Goal: Browse casually: Explore the website without a specific task or goal

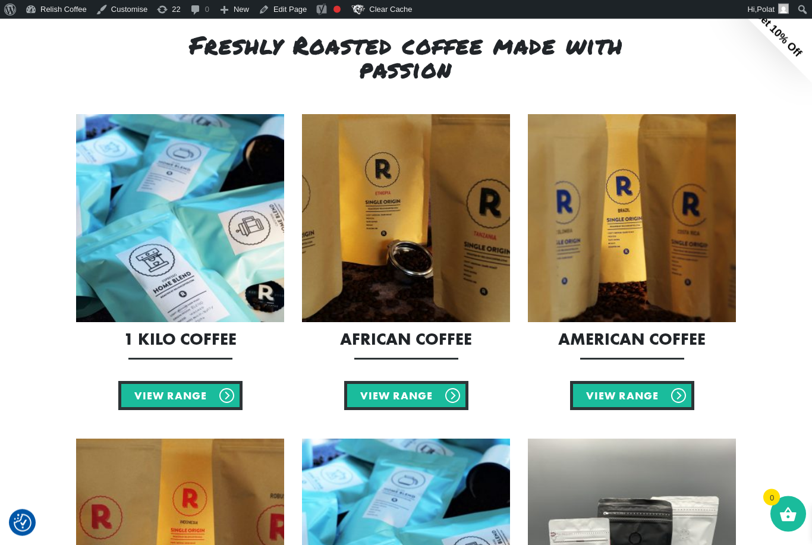
scroll to position [434, 0]
click at [193, 396] on link "View Range" at bounding box center [180, 395] width 124 height 29
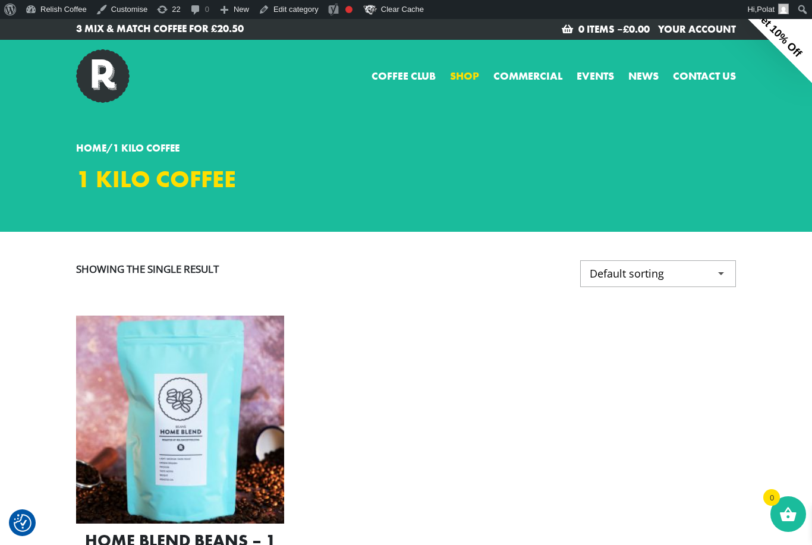
click at [466, 78] on link "Shop" at bounding box center [464, 76] width 29 height 16
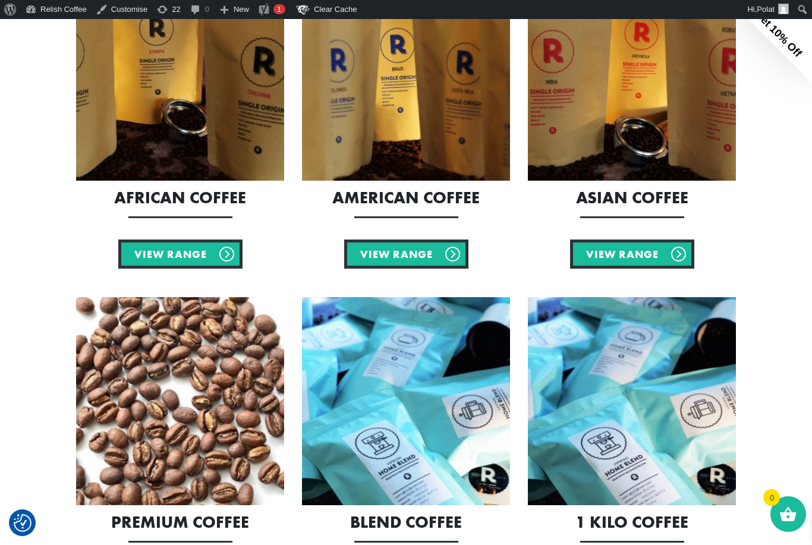
scroll to position [281, 0]
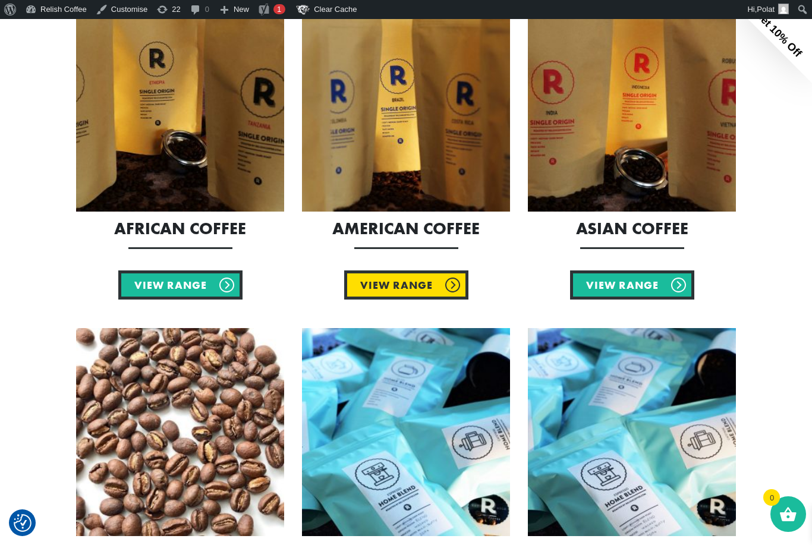
click at [412, 282] on link "View Range" at bounding box center [406, 284] width 124 height 29
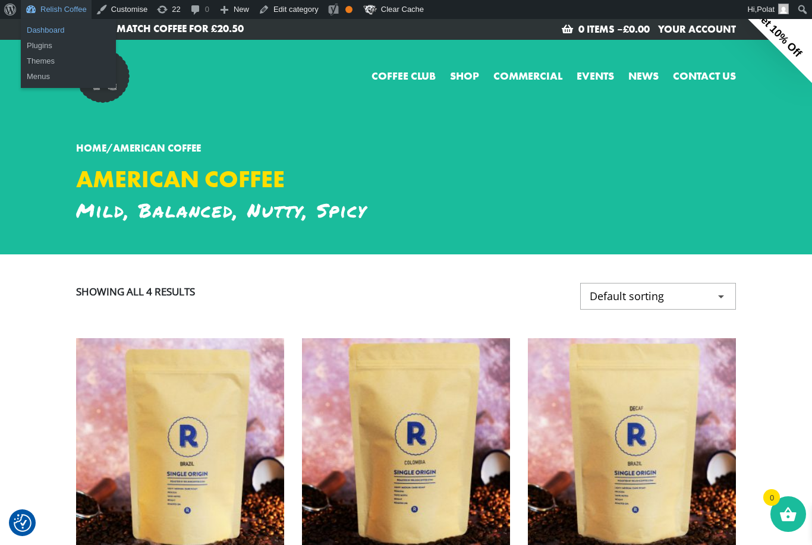
click at [51, 30] on link "Dashboard" at bounding box center [68, 30] width 95 height 15
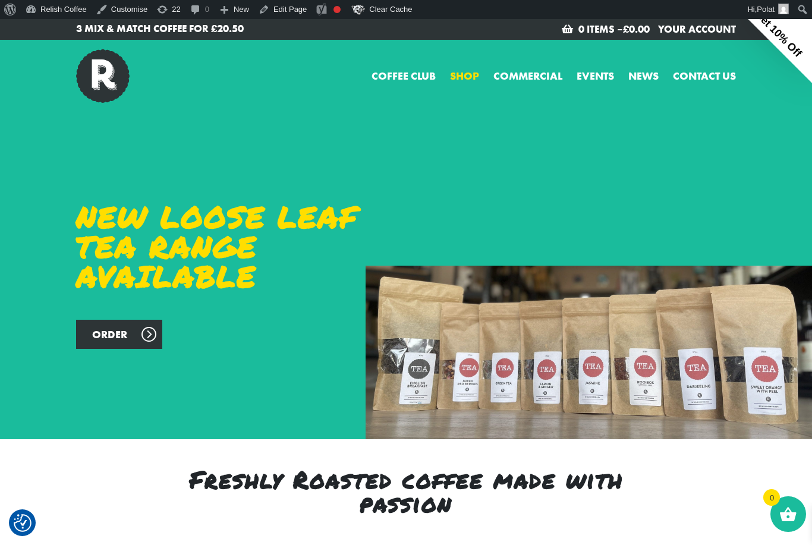
click at [460, 75] on link "Shop" at bounding box center [464, 76] width 29 height 16
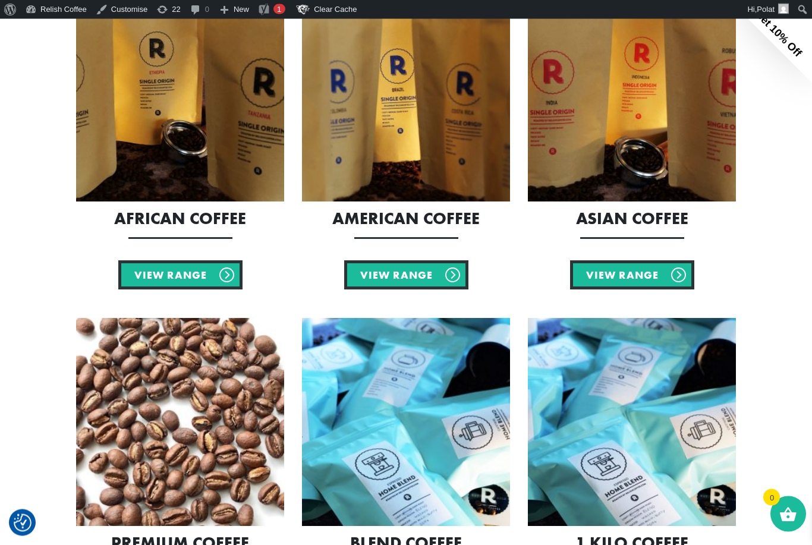
scroll to position [286, 0]
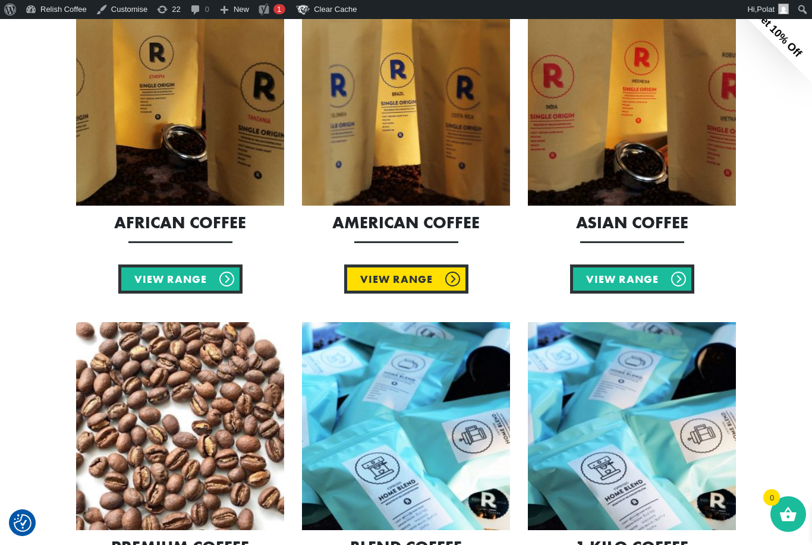
click at [395, 288] on link "View Range" at bounding box center [406, 279] width 124 height 29
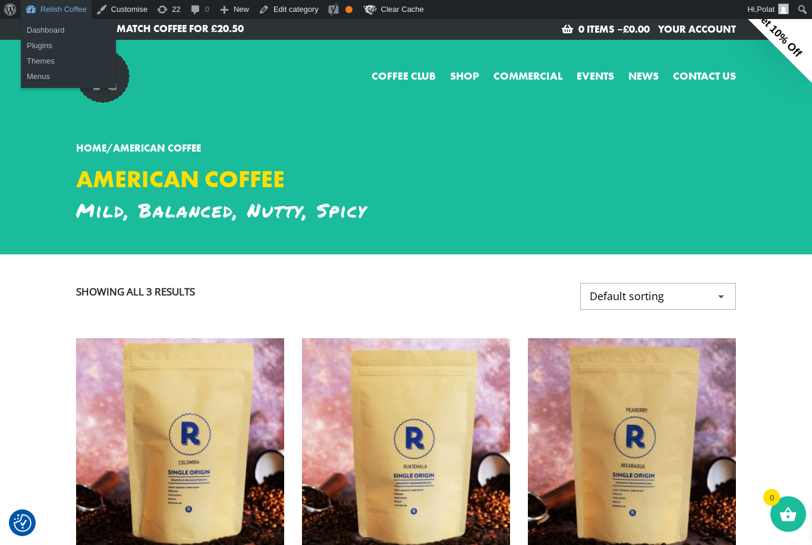
click at [56, 11] on link "Relish Coffee" at bounding box center [56, 9] width 71 height 19
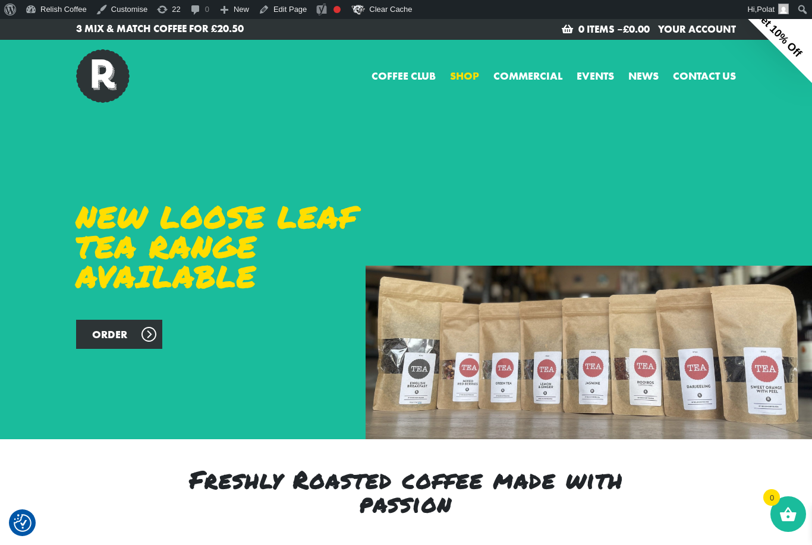
click at [462, 81] on link "Shop" at bounding box center [464, 76] width 29 height 16
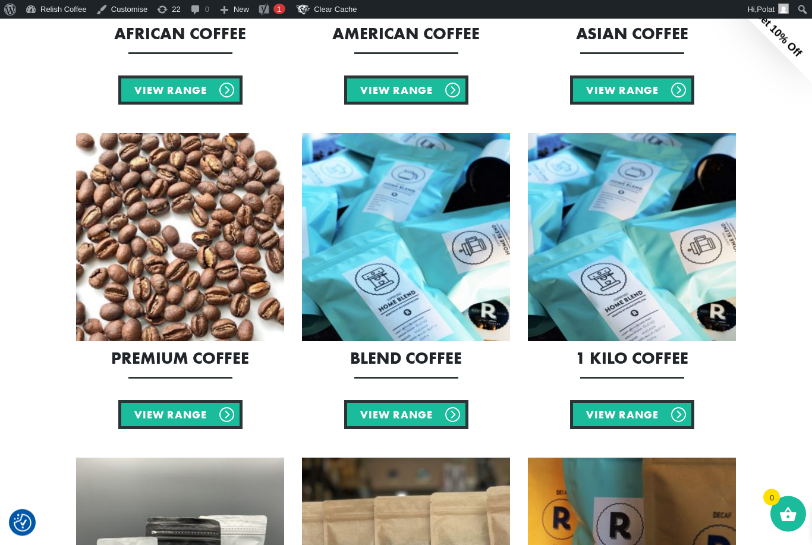
scroll to position [476, 0]
click at [397, 417] on link "View Range" at bounding box center [406, 414] width 124 height 29
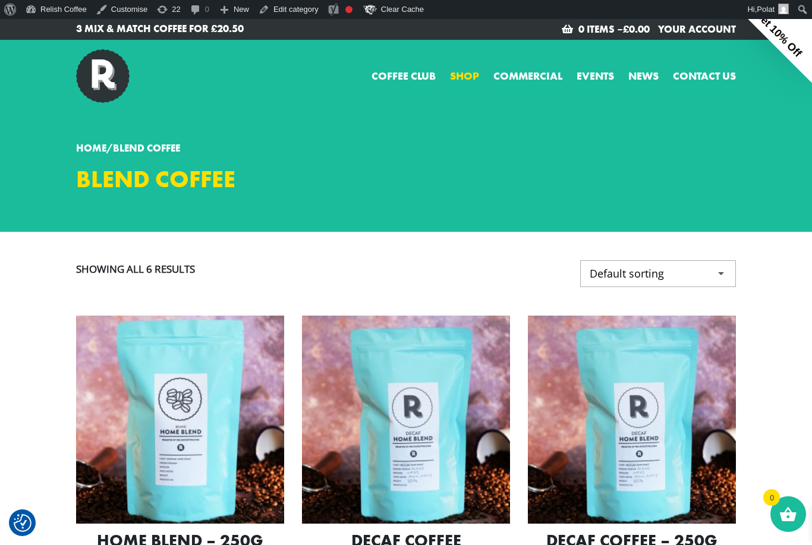
click at [467, 79] on link "Shop" at bounding box center [464, 76] width 29 height 16
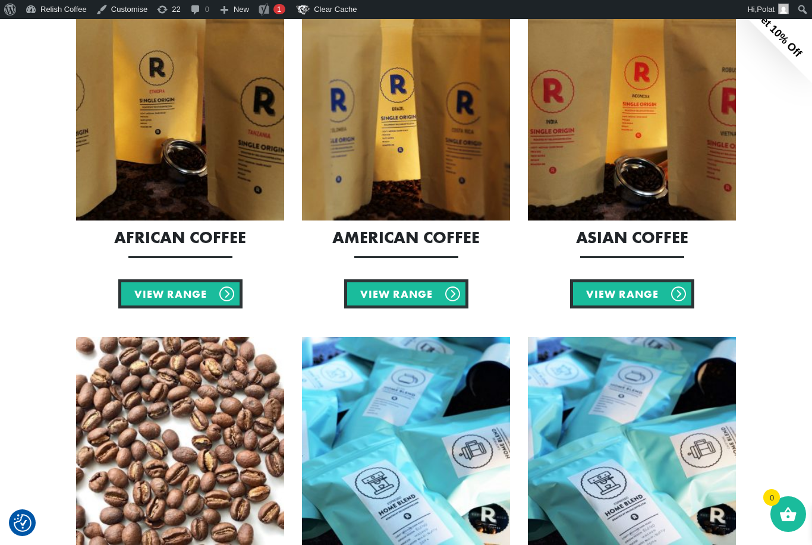
scroll to position [272, 0]
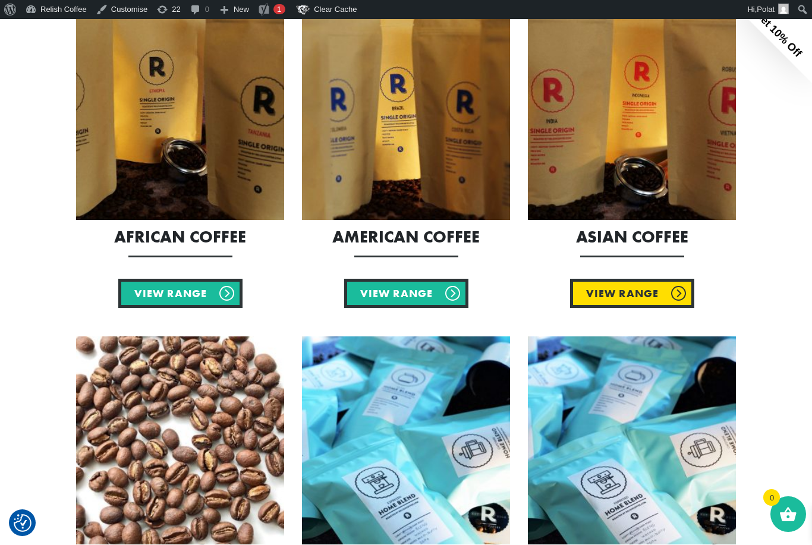
click at [646, 296] on link "View Range" at bounding box center [632, 293] width 124 height 29
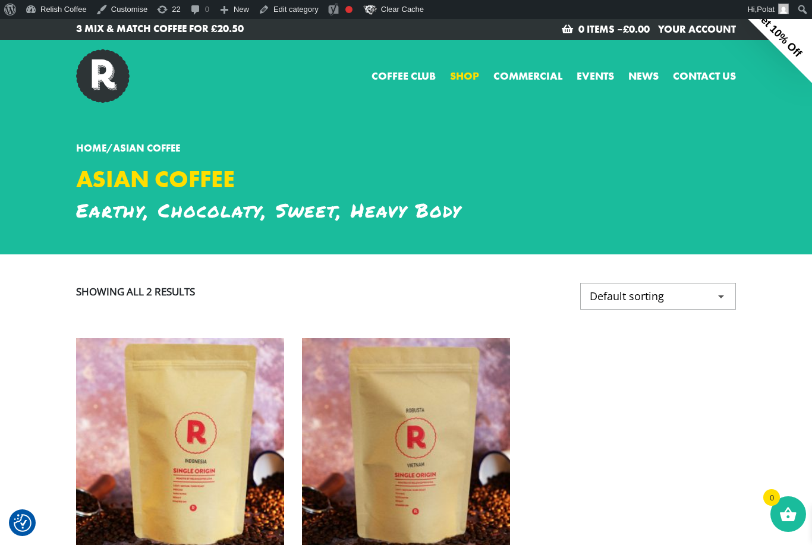
click at [468, 72] on link "Shop" at bounding box center [464, 76] width 29 height 16
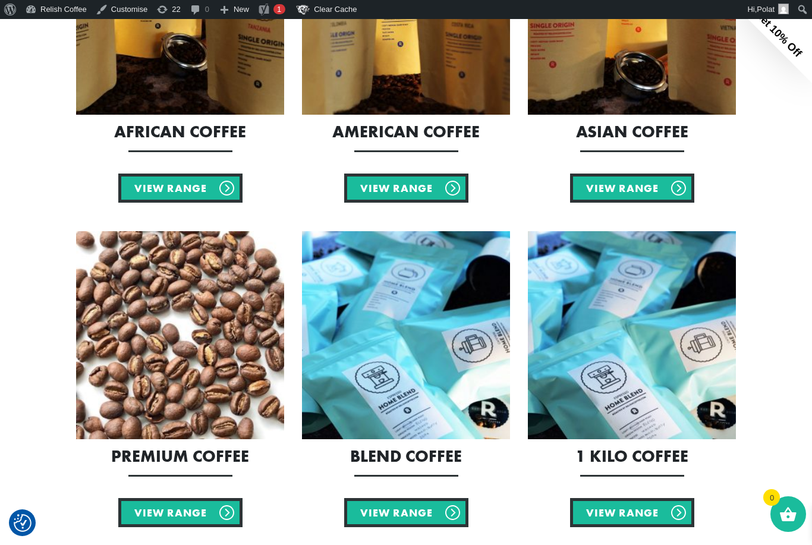
scroll to position [379, 0]
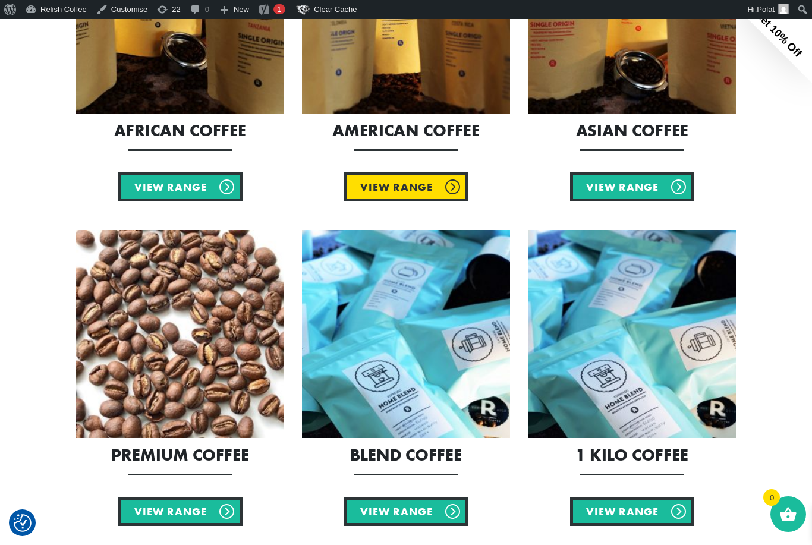
click at [388, 185] on link "View Range" at bounding box center [406, 186] width 124 height 29
click at [374, 172] on link "View Range" at bounding box center [406, 186] width 124 height 29
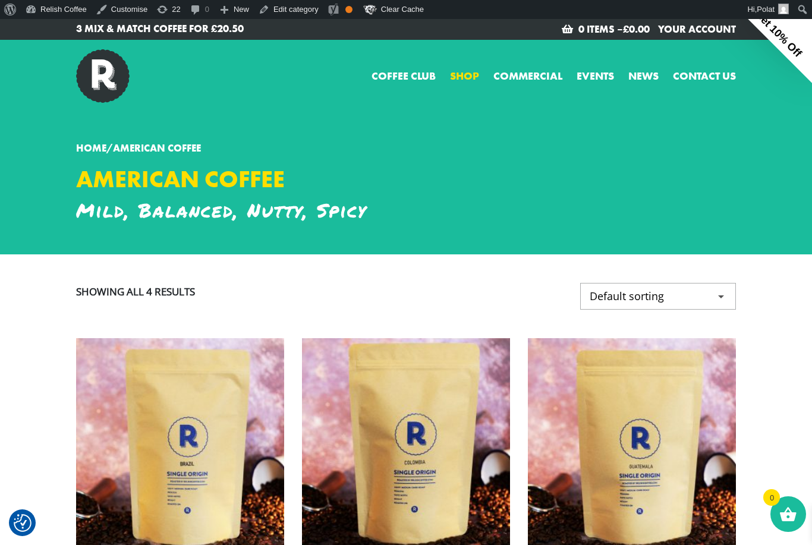
click at [458, 77] on link "Shop" at bounding box center [464, 76] width 29 height 16
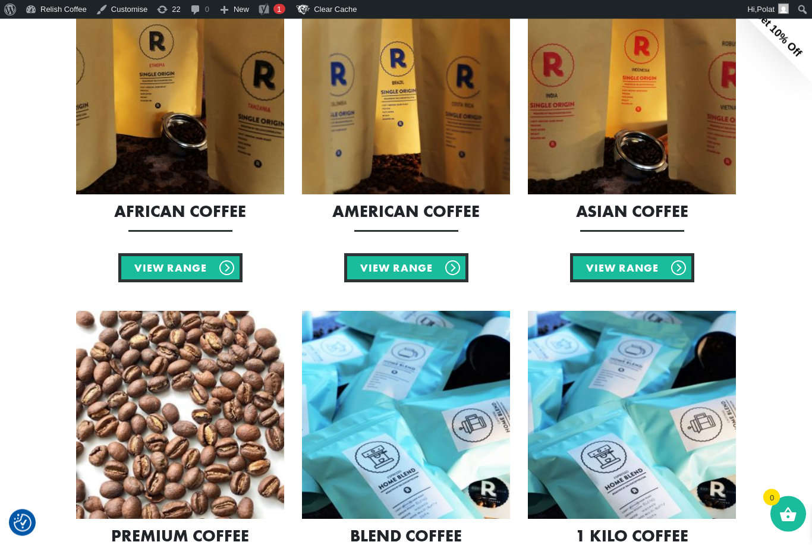
scroll to position [308, 0]
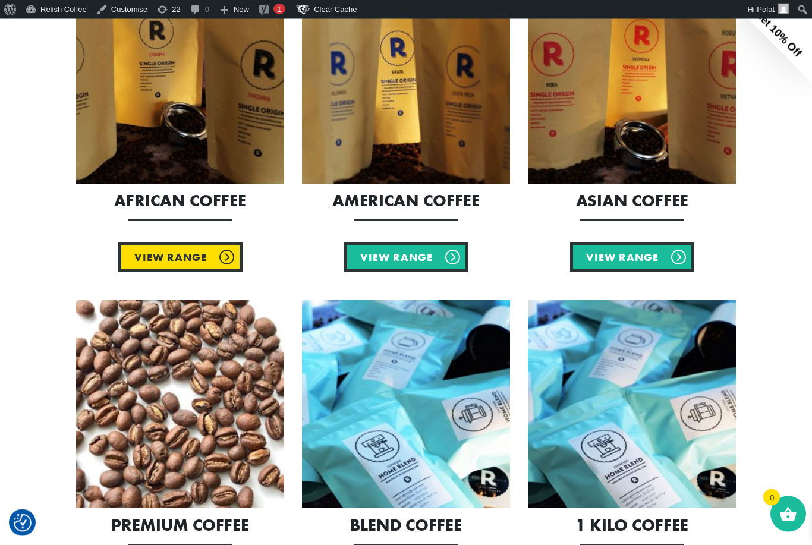
click at [191, 262] on link "View Range" at bounding box center [180, 257] width 124 height 29
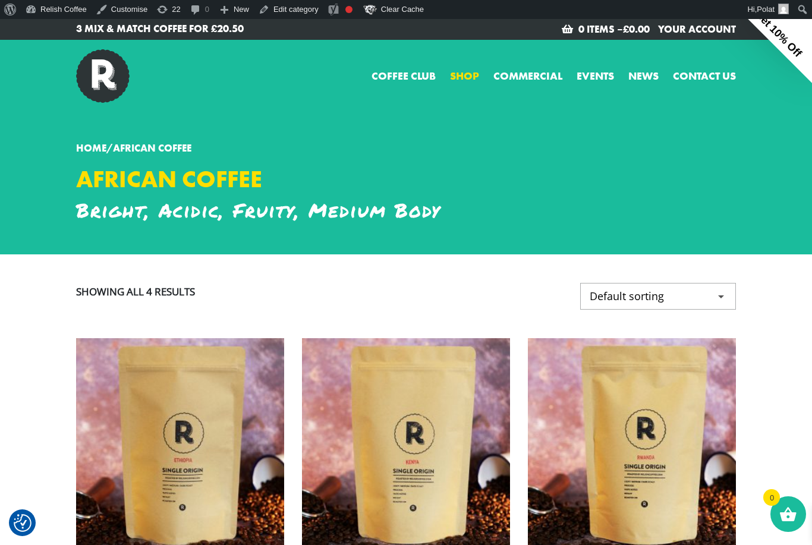
click at [469, 80] on link "Shop" at bounding box center [464, 76] width 29 height 16
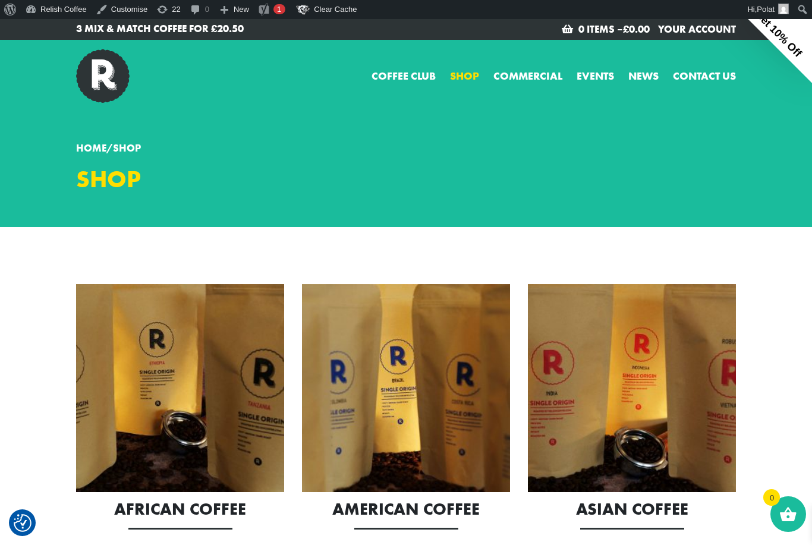
click at [214, 354] on img at bounding box center [180, 388] width 208 height 208
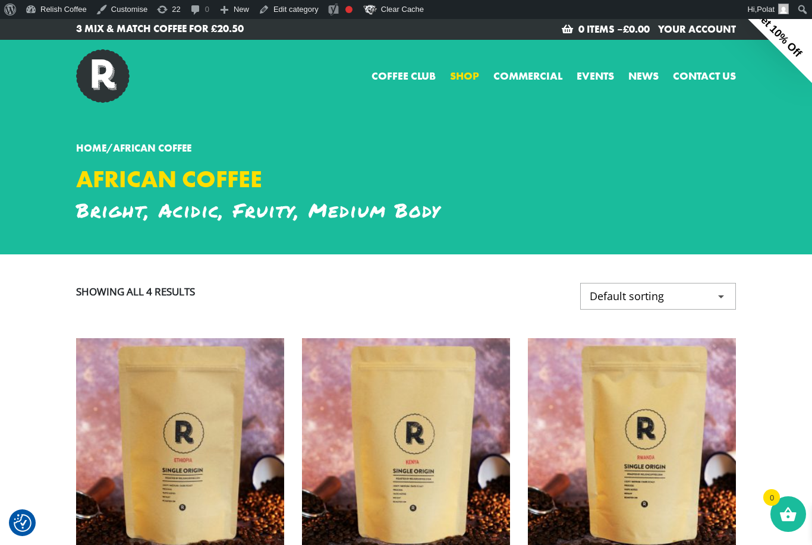
click at [461, 78] on link "Shop" at bounding box center [464, 76] width 29 height 16
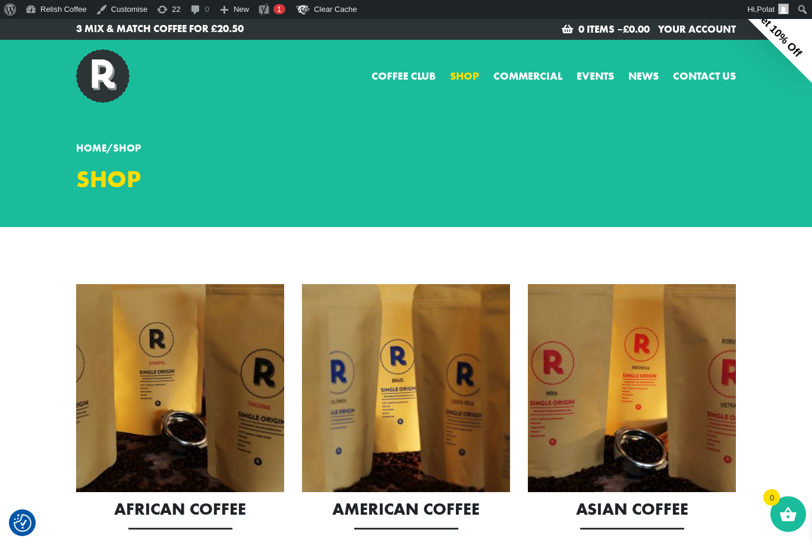
click at [616, 352] on img at bounding box center [632, 388] width 208 height 208
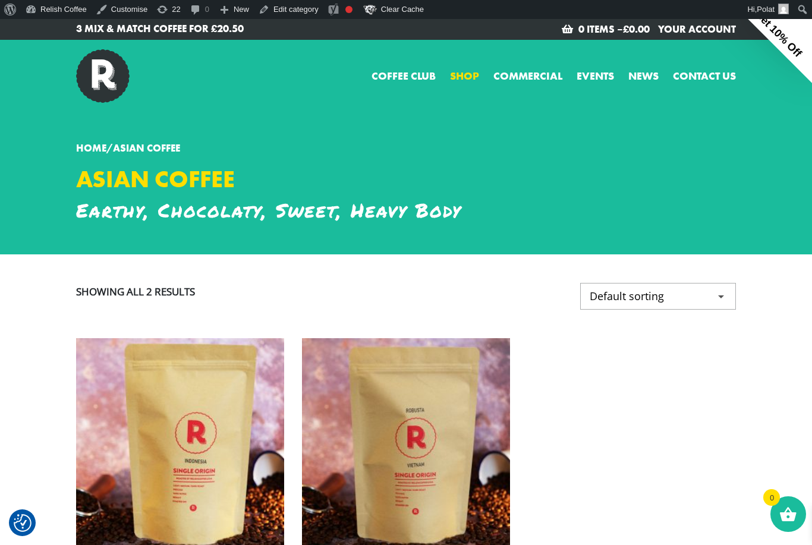
click at [464, 72] on link "Shop" at bounding box center [464, 76] width 29 height 16
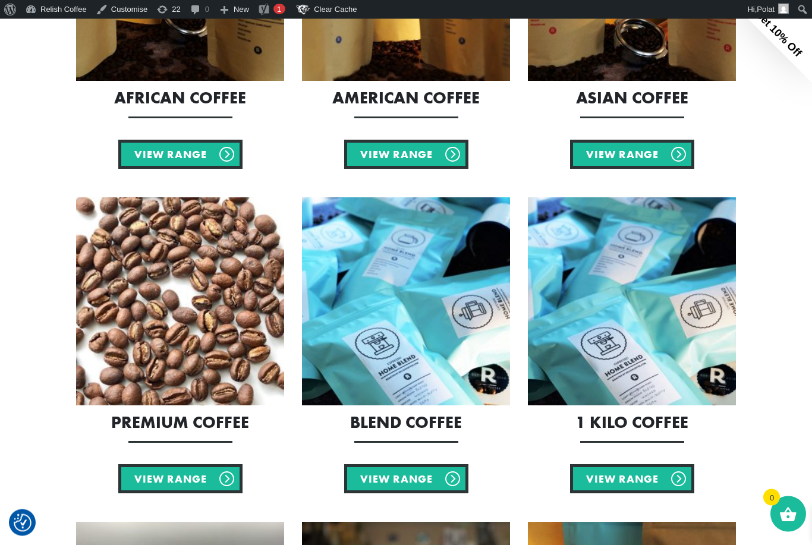
scroll to position [412, 0]
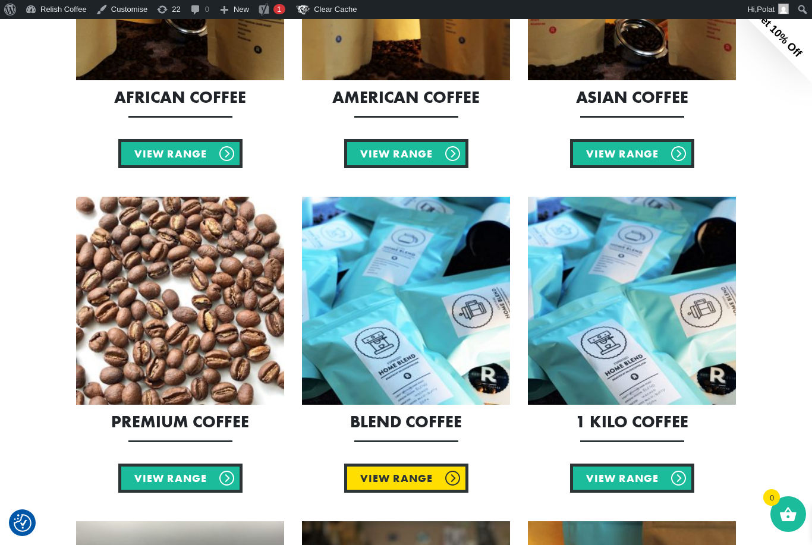
click at [383, 478] on link "View Range" at bounding box center [406, 478] width 124 height 29
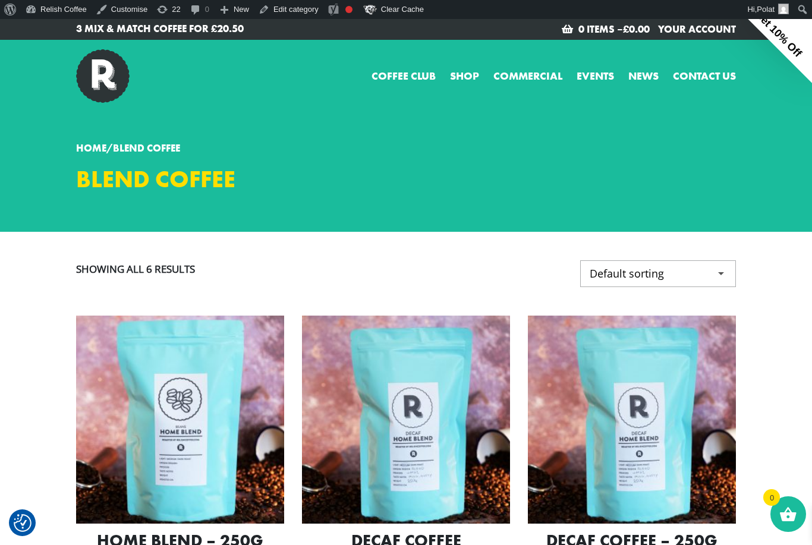
checkbox input "true"
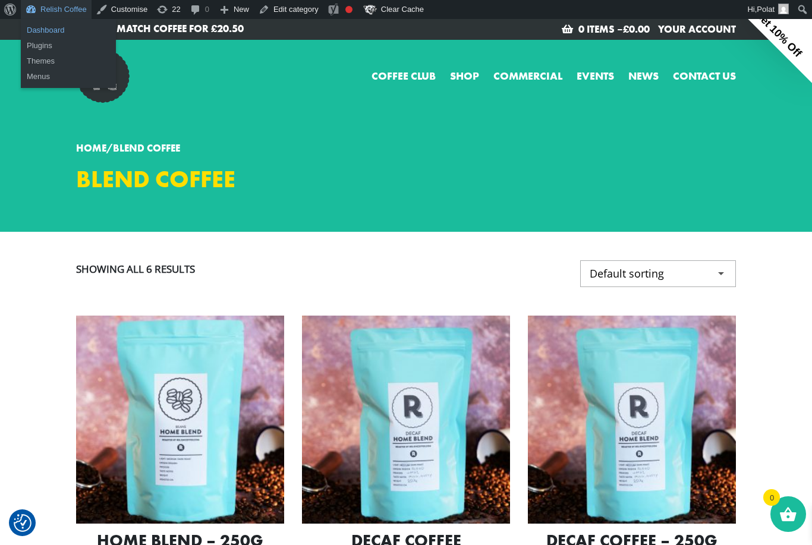
click at [47, 32] on link "Dashboard" at bounding box center [68, 30] width 95 height 15
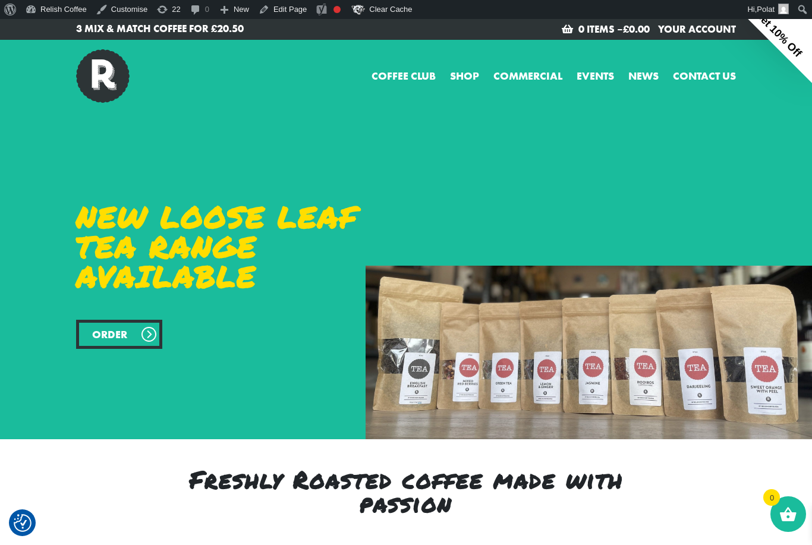
click at [141, 338] on link "Order" at bounding box center [119, 334] width 86 height 29
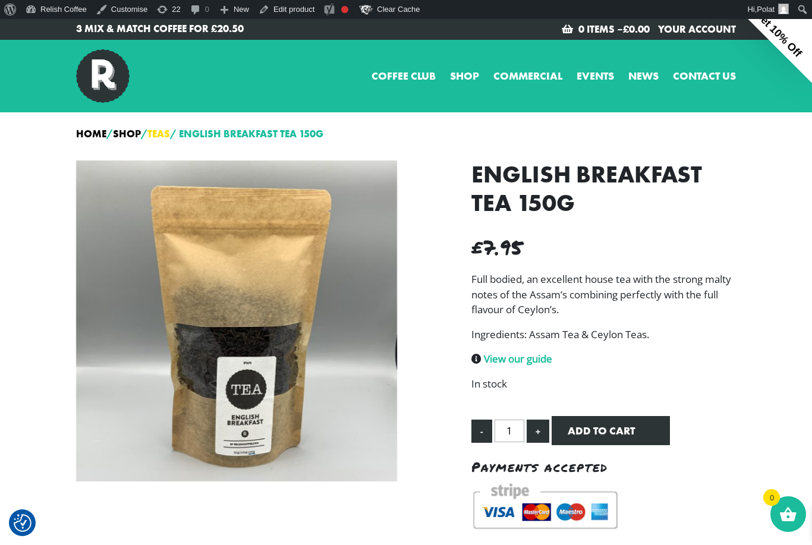
click at [168, 135] on link "Teas" at bounding box center [158, 133] width 23 height 13
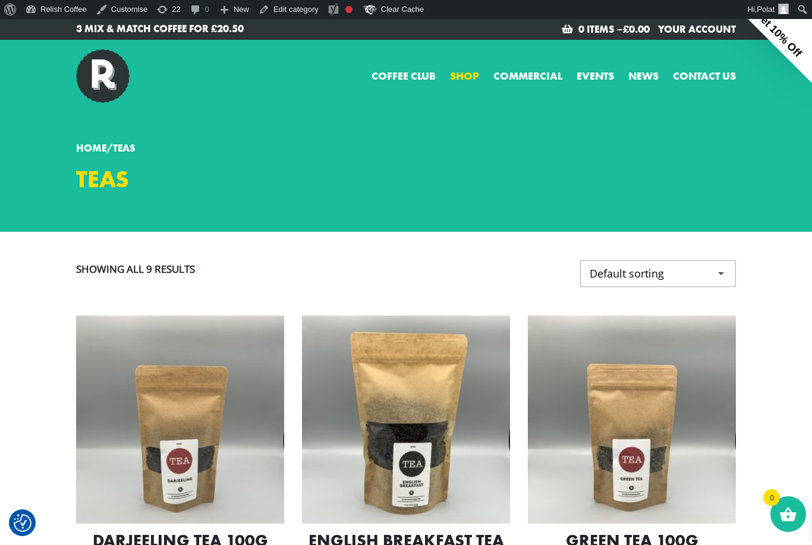
click at [465, 81] on link "Shop" at bounding box center [464, 76] width 29 height 16
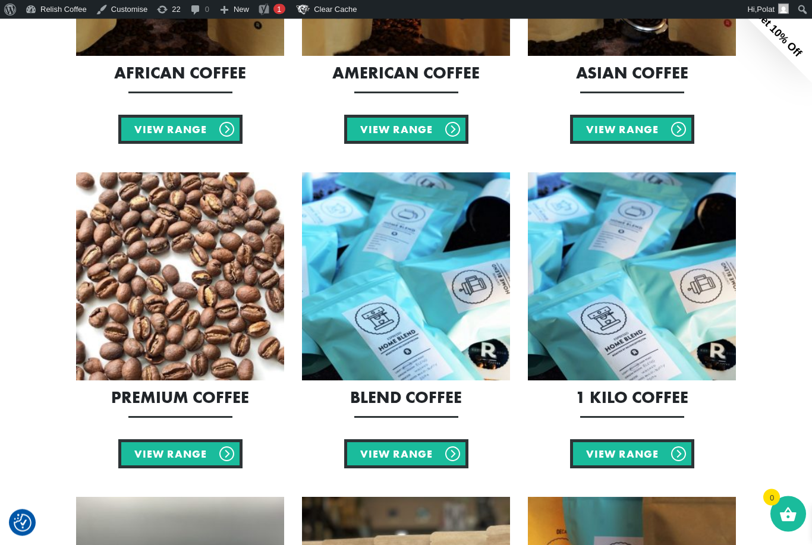
scroll to position [437, 0]
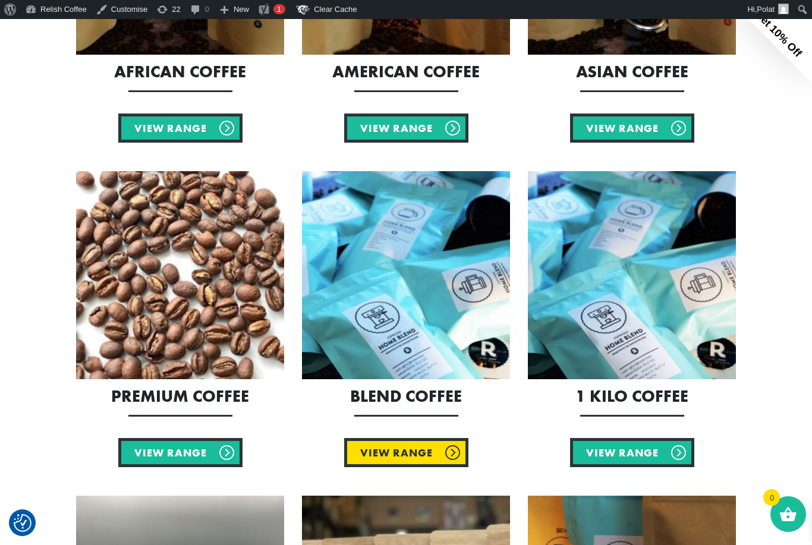
click at [384, 458] on link "View Range" at bounding box center [406, 452] width 124 height 29
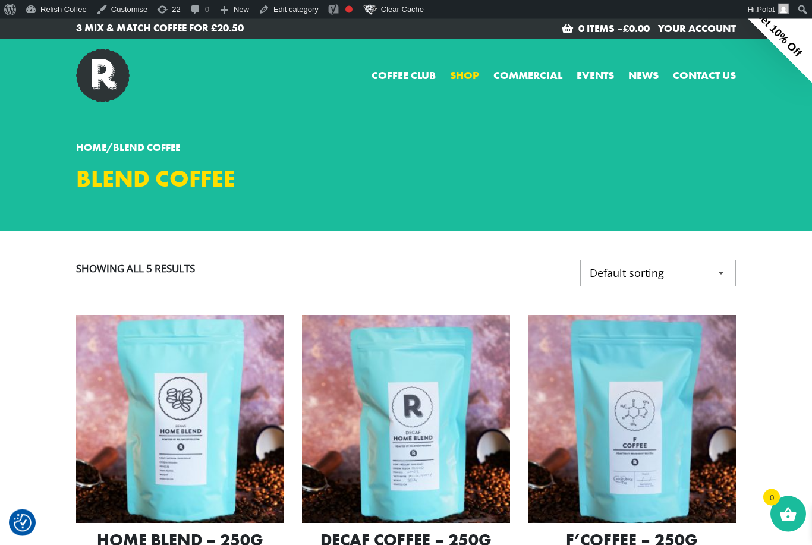
click at [457, 73] on link "Shop" at bounding box center [464, 76] width 29 height 16
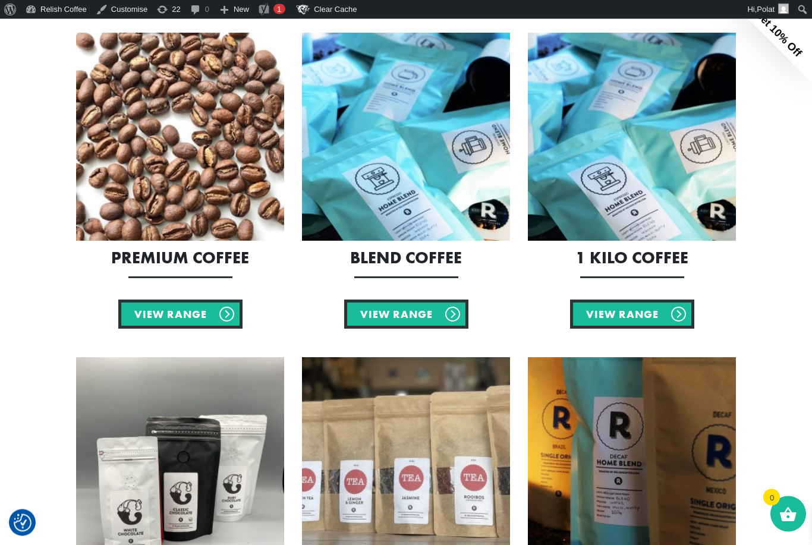
scroll to position [576, 0]
click at [660, 317] on link "View Range" at bounding box center [632, 314] width 124 height 29
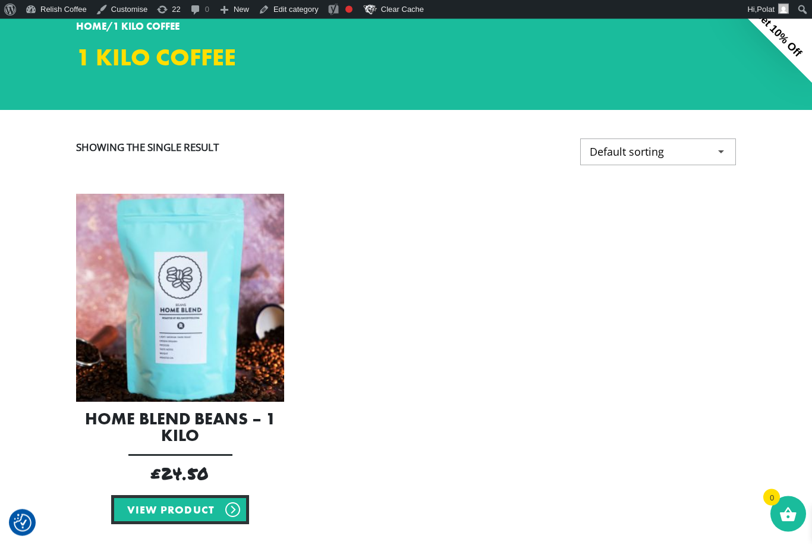
scroll to position [388, 0]
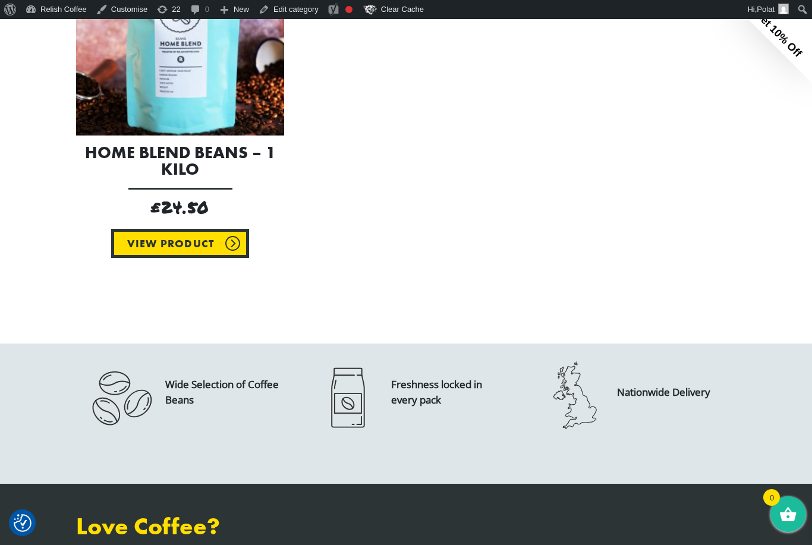
click at [181, 251] on link "View product" at bounding box center [180, 243] width 138 height 29
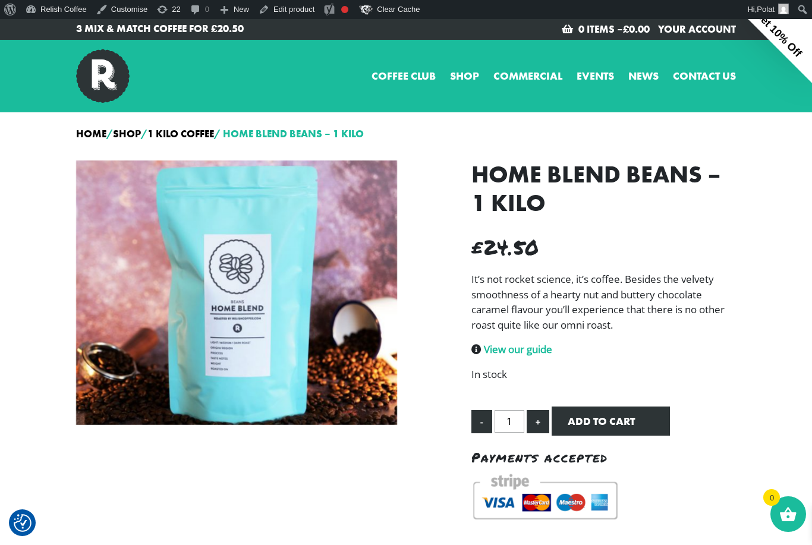
checkbox input "true"
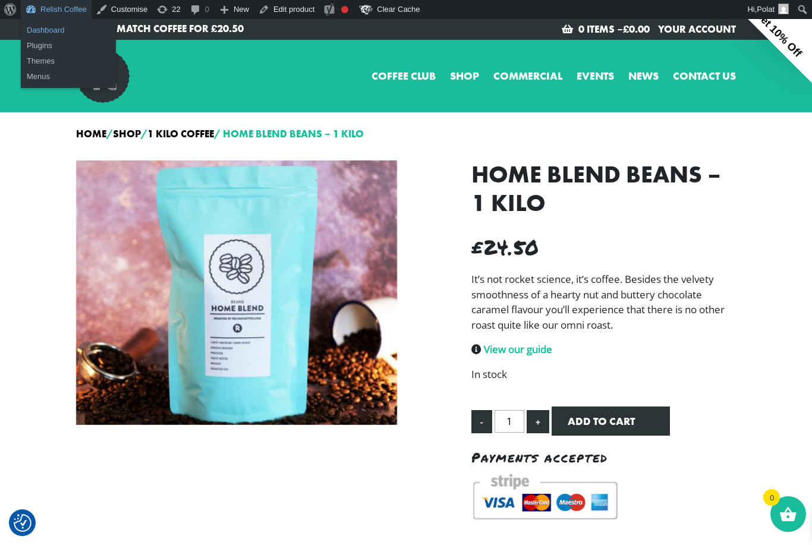
click at [45, 29] on link "Dashboard" at bounding box center [68, 30] width 95 height 15
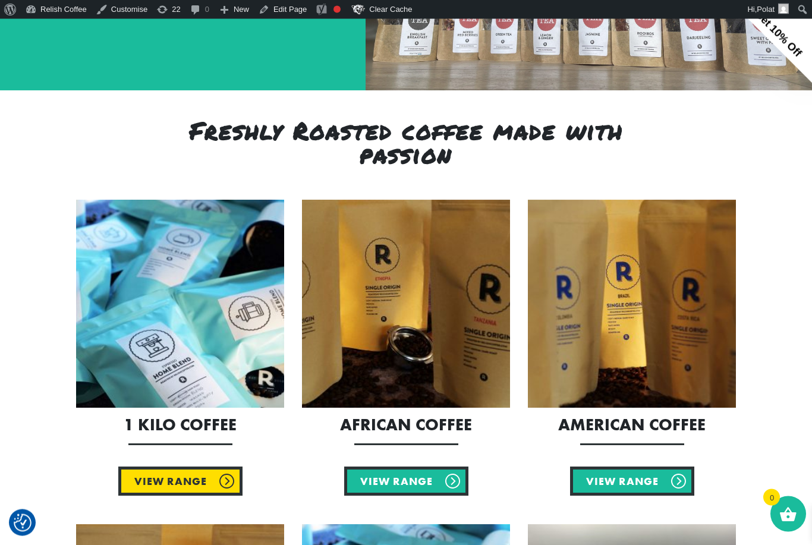
scroll to position [349, 0]
click at [169, 483] on link "View Range" at bounding box center [180, 481] width 124 height 29
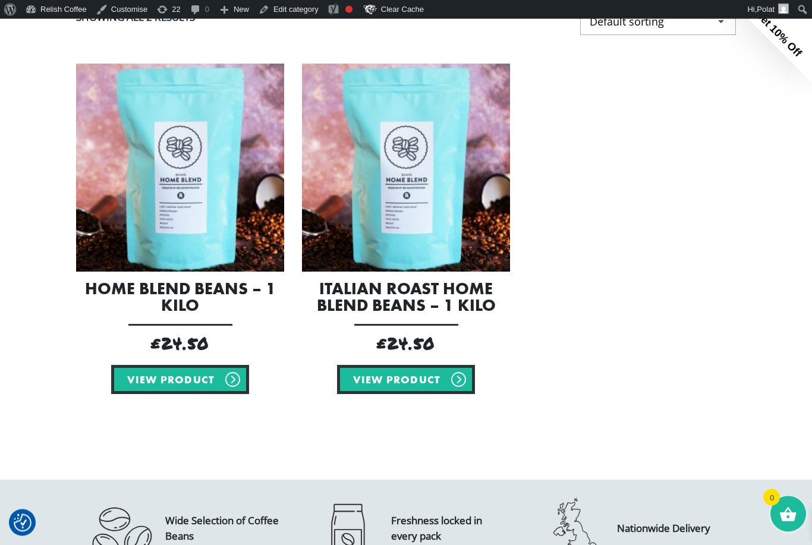
scroll to position [254, 0]
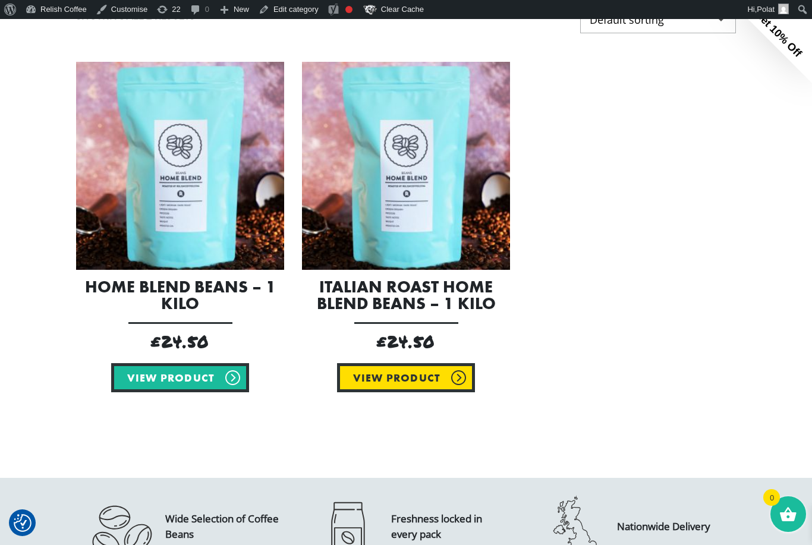
click at [422, 376] on link "View product" at bounding box center [406, 377] width 138 height 29
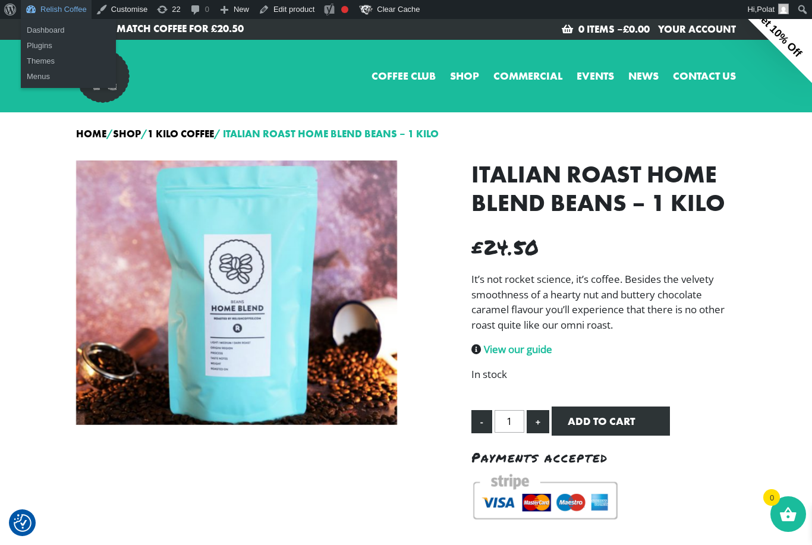
click at [62, 9] on link "Relish Coffee" at bounding box center [56, 9] width 71 height 19
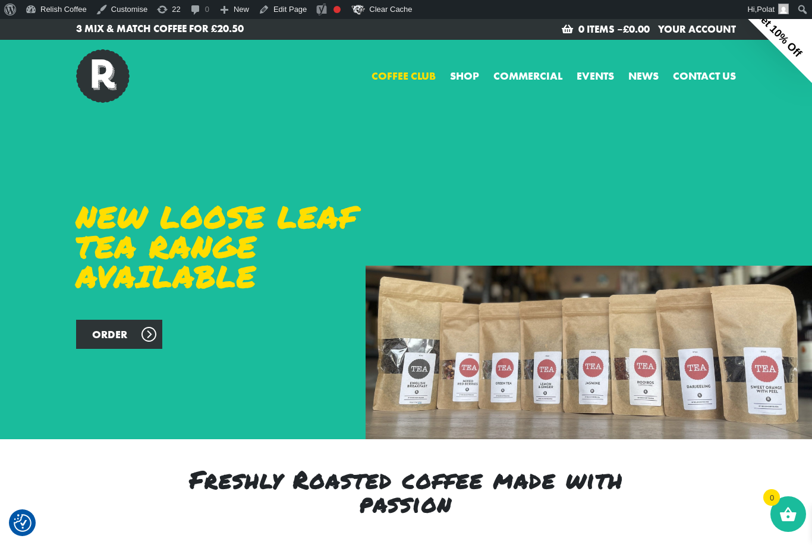
click at [399, 69] on link "Coffee Club" at bounding box center [403, 76] width 64 height 16
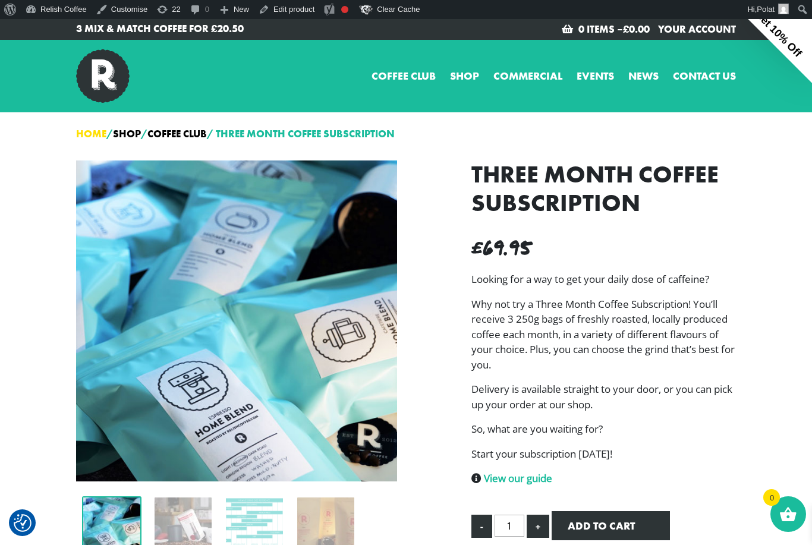
click at [91, 136] on link "Home" at bounding box center [91, 133] width 30 height 13
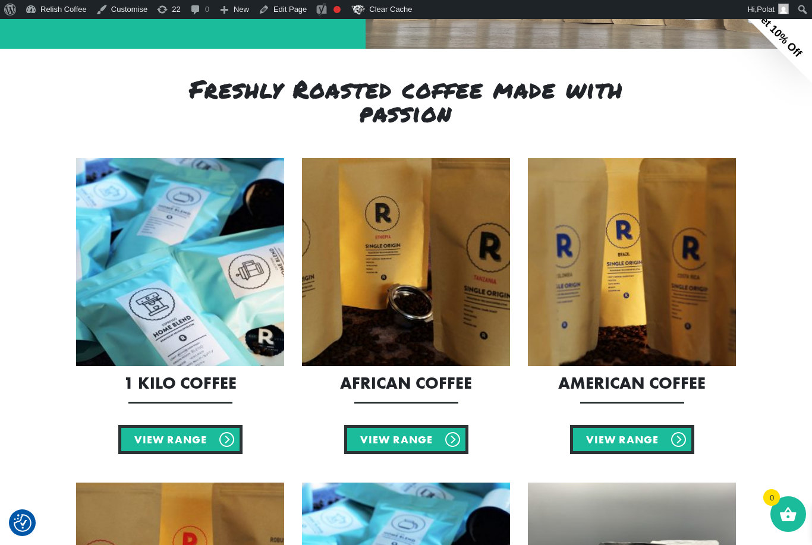
scroll to position [389, 0]
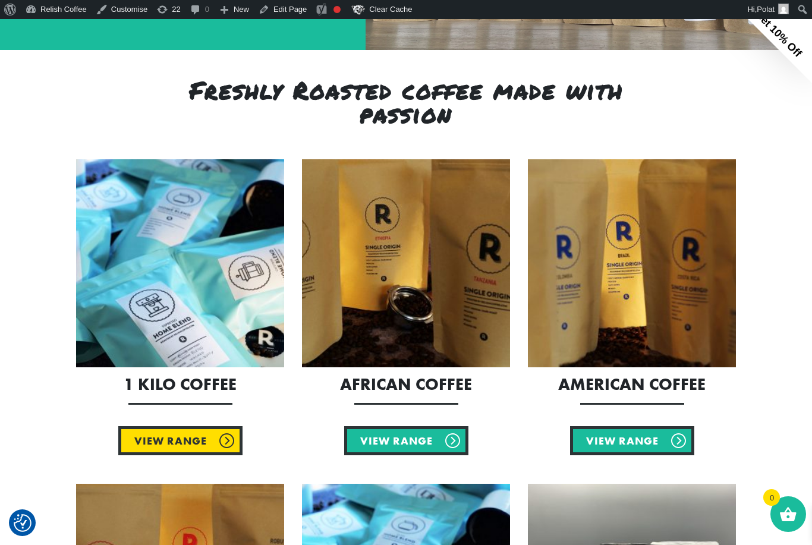
click at [166, 439] on link "View Range" at bounding box center [180, 440] width 124 height 29
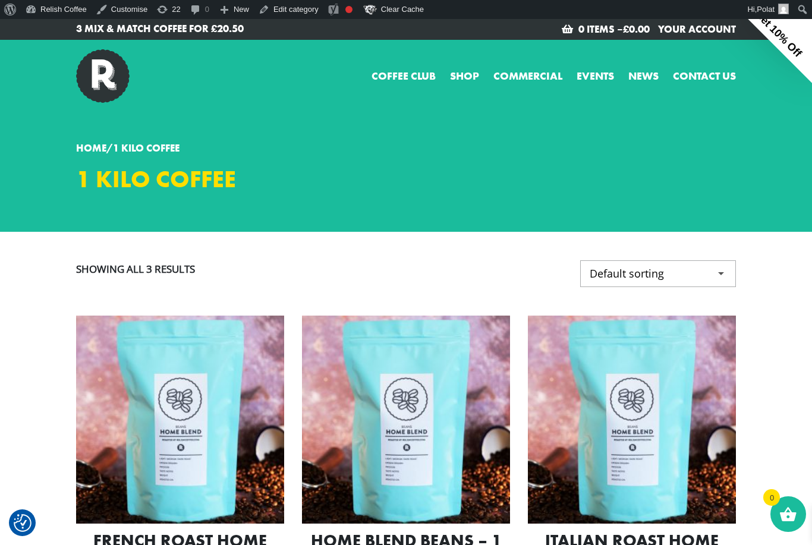
checkbox input "true"
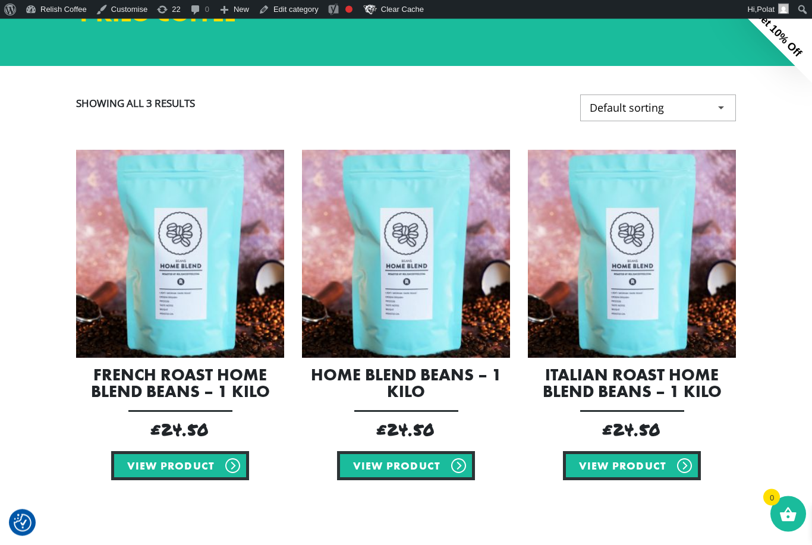
scroll to position [162, 0]
